Goal: Navigation & Orientation: Find specific page/section

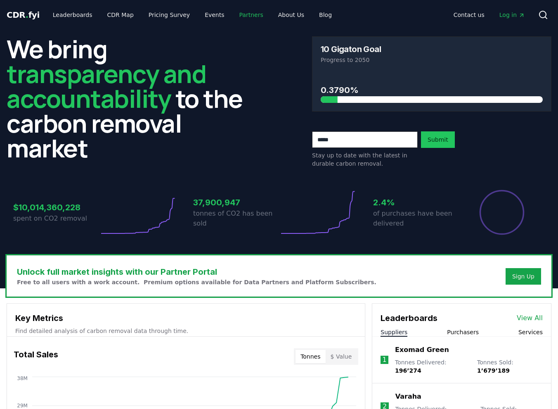
click at [233, 12] on link "Partners" at bounding box center [251, 14] width 37 height 15
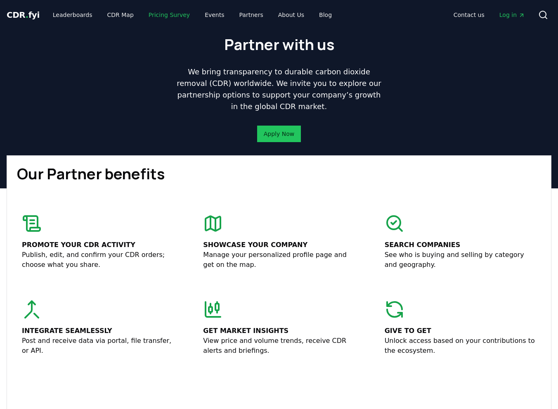
click at [145, 12] on link "Pricing Survey" at bounding box center [169, 14] width 55 height 15
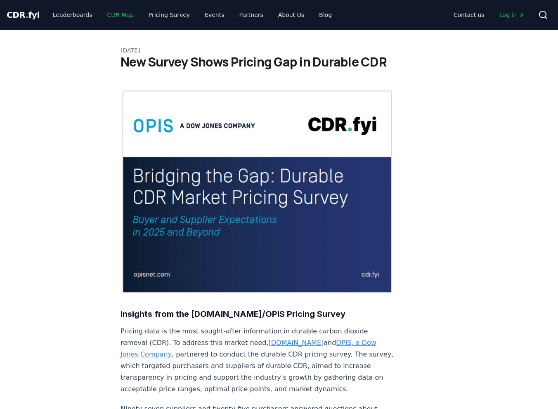
click at [109, 15] on link "CDR Map" at bounding box center [121, 14] width 40 height 15
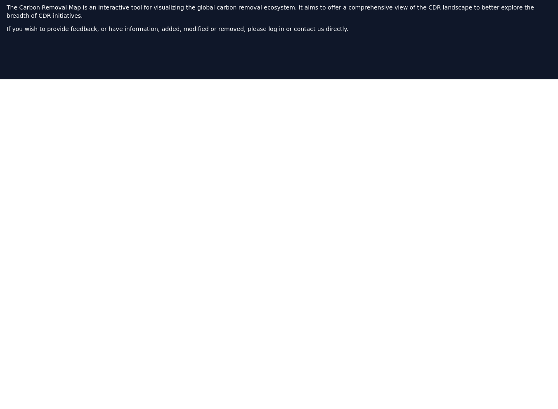
scroll to position [48, 0]
